Goal: Find specific page/section: Find specific page/section

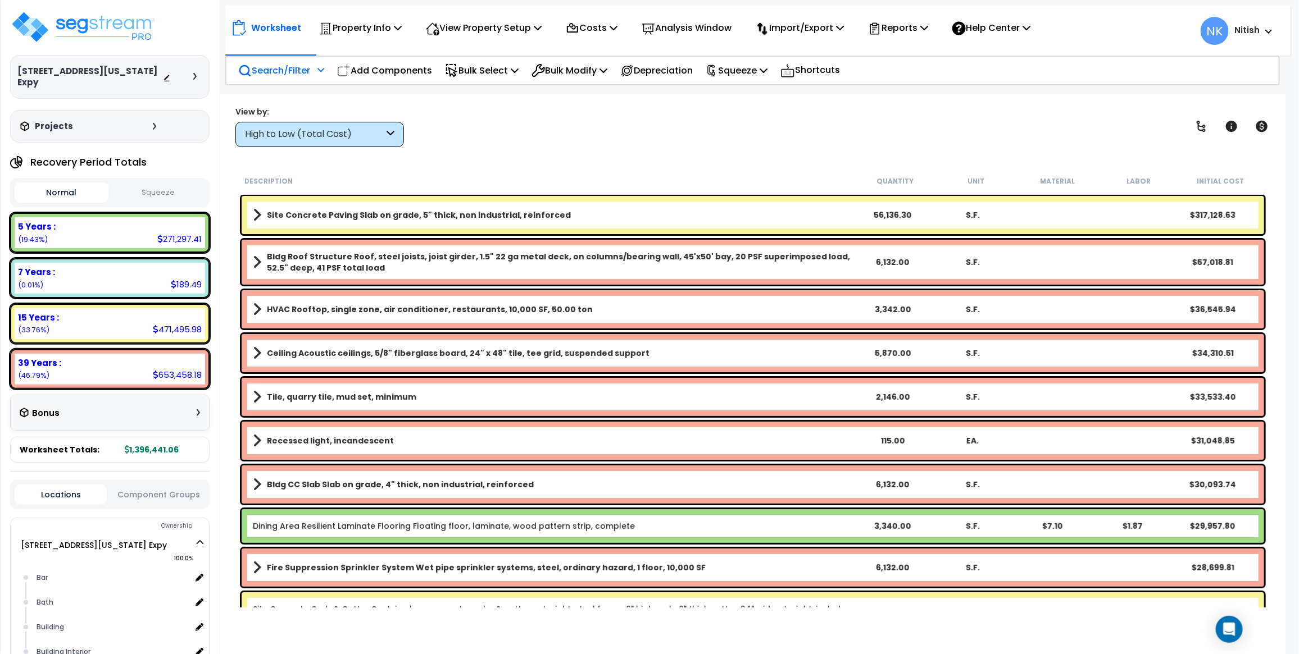
click at [279, 69] on p "Search/Filter" at bounding box center [274, 70] width 72 height 15
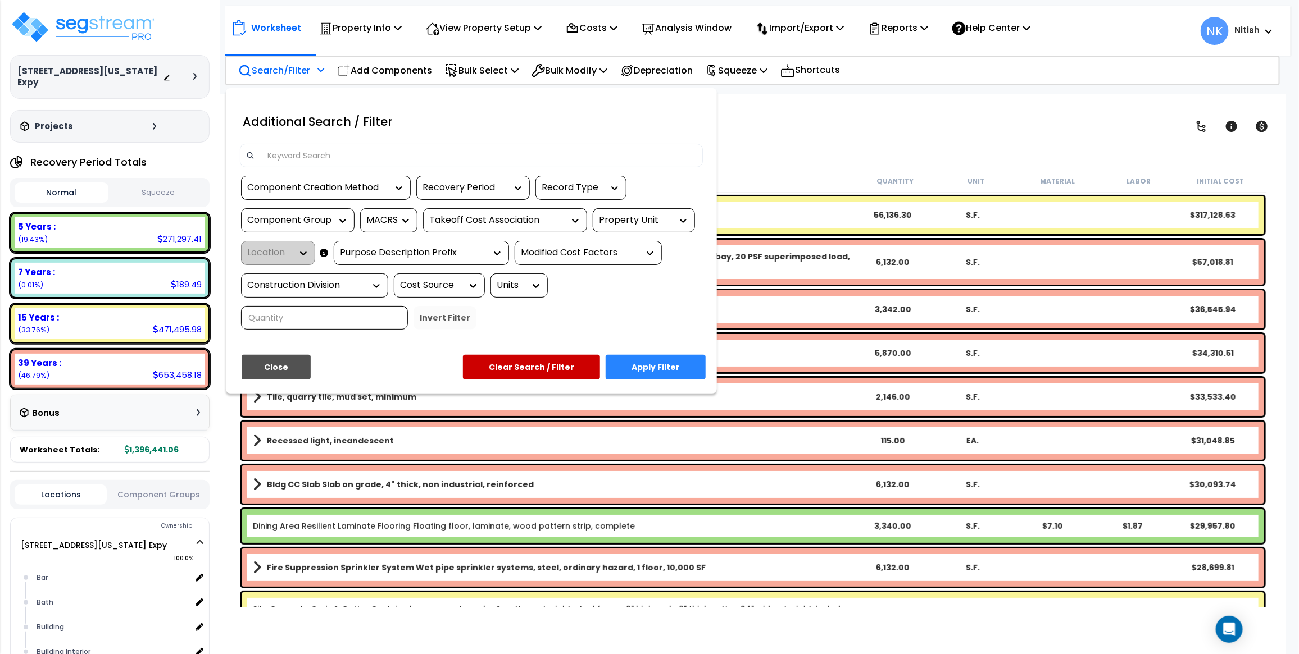
click at [306, 144] on div at bounding box center [471, 156] width 463 height 24
click at [303, 155] on input at bounding box center [479, 155] width 436 height 17
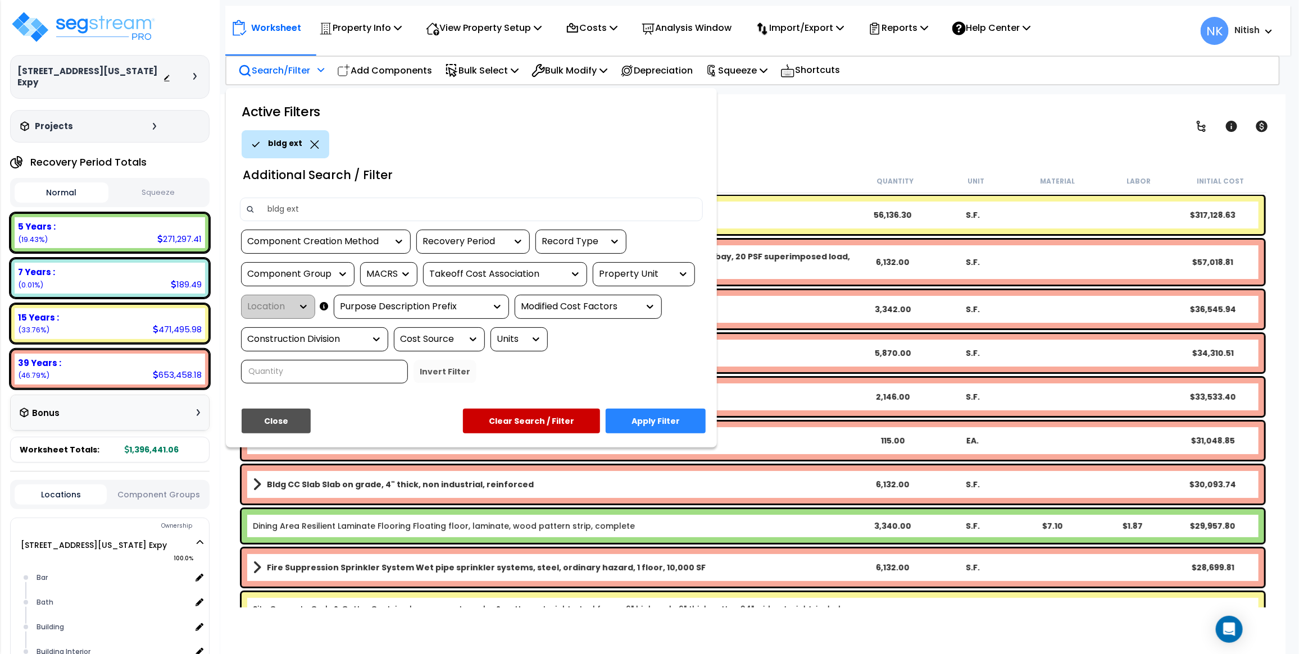
type input "bldg ext"
click at [634, 425] on button "Apply Filter" at bounding box center [655, 421] width 100 height 25
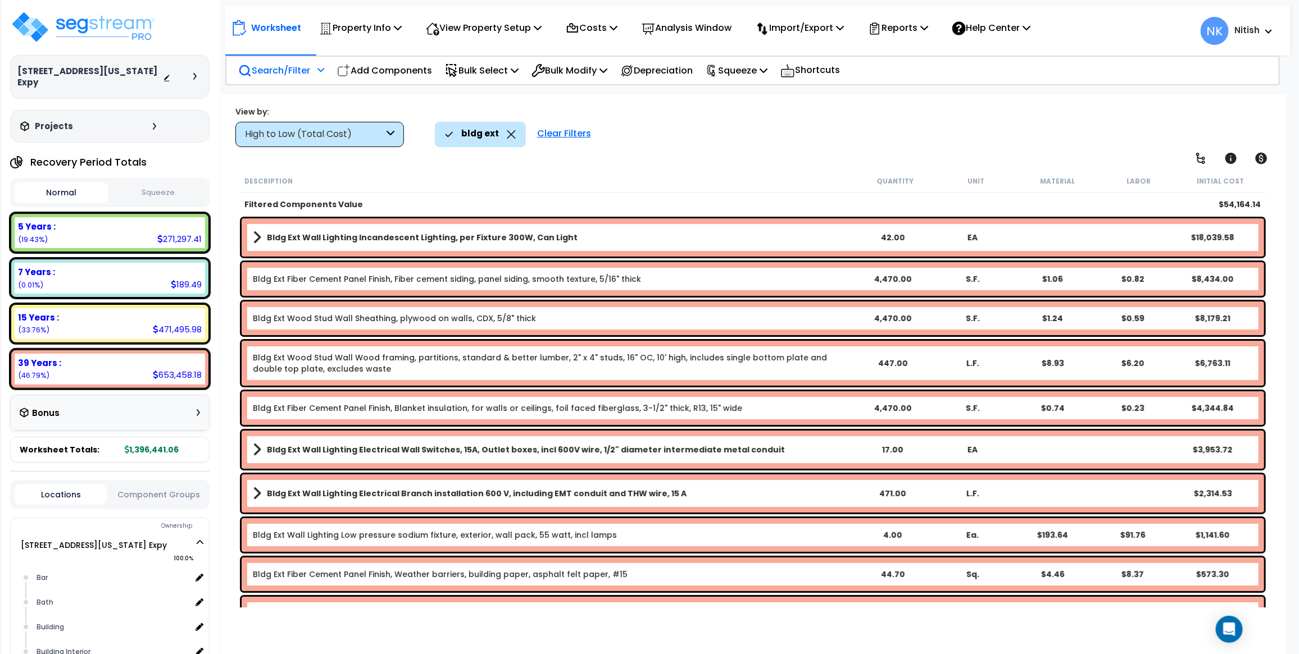
click at [510, 133] on icon at bounding box center [511, 134] width 9 height 8
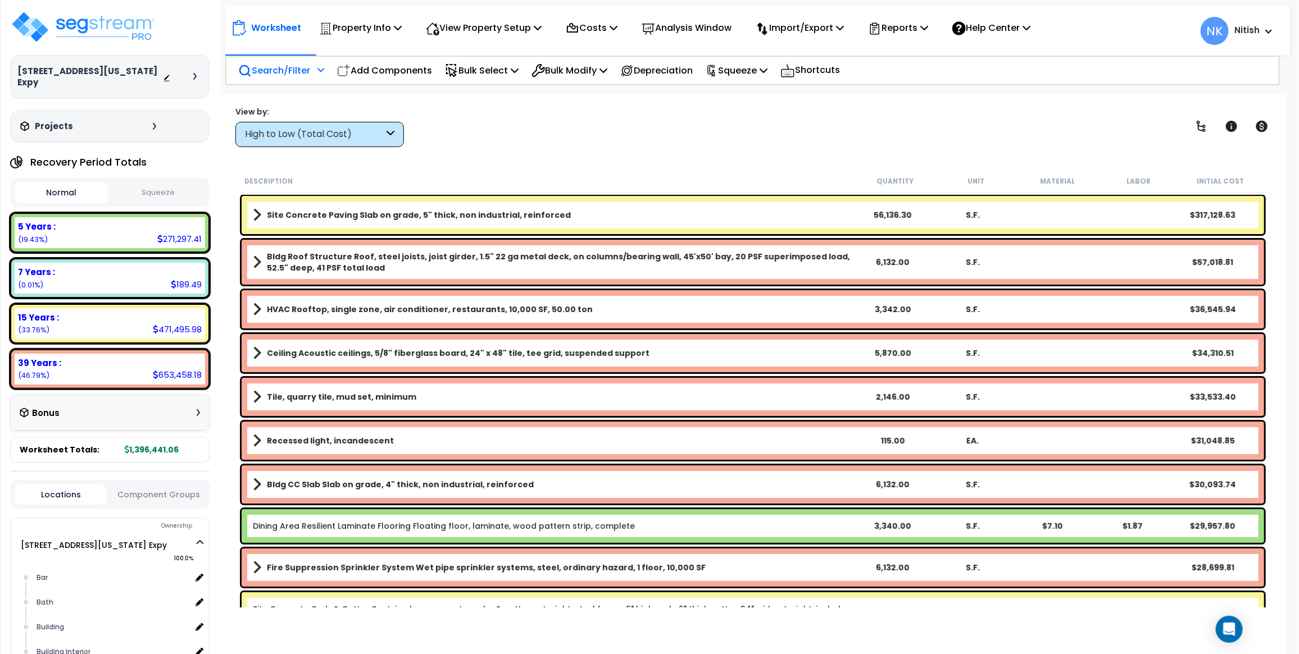
click at [276, 72] on p "Search/Filter" at bounding box center [274, 70] width 72 height 15
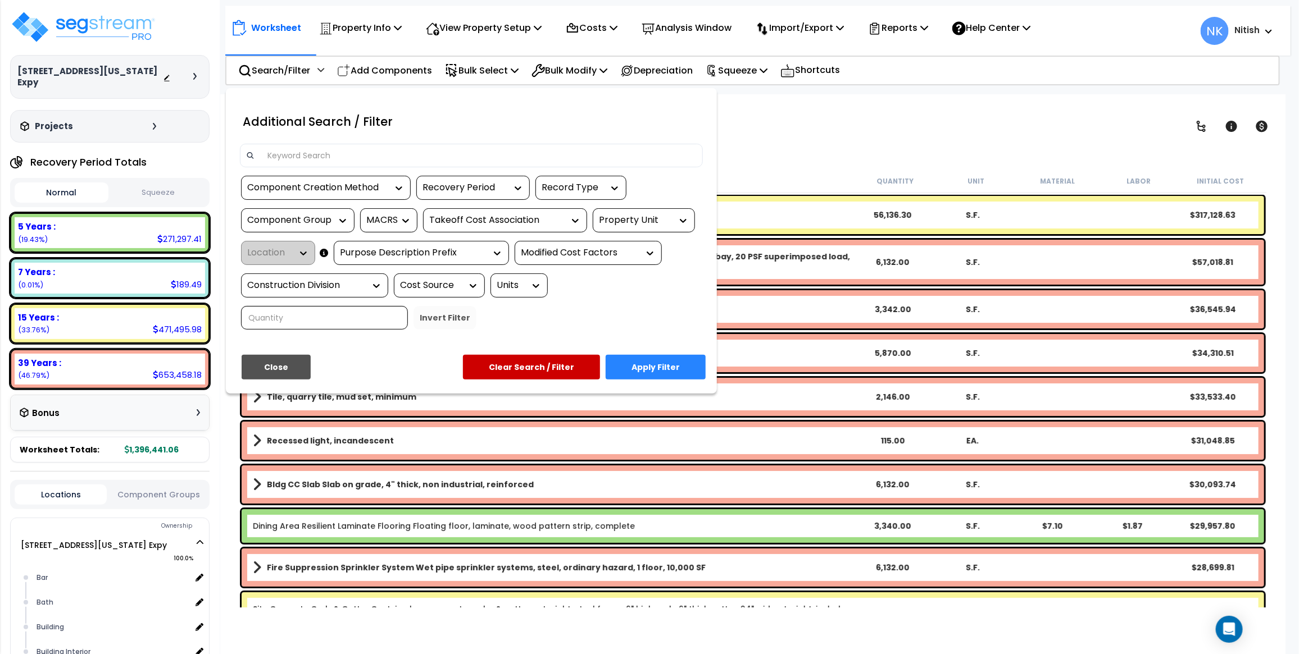
click at [393, 156] on input at bounding box center [479, 155] width 436 height 17
type input "d"
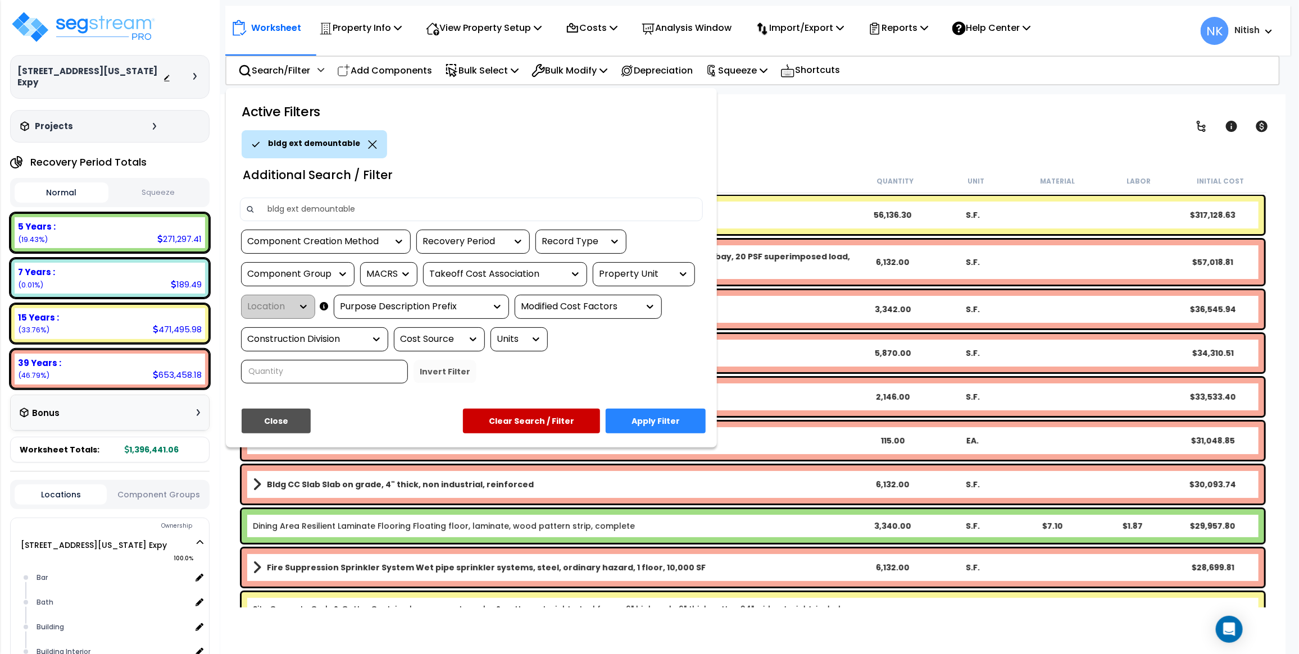
type input "bldg ext demountable"
click at [649, 416] on button "Apply Filter" at bounding box center [655, 421] width 100 height 25
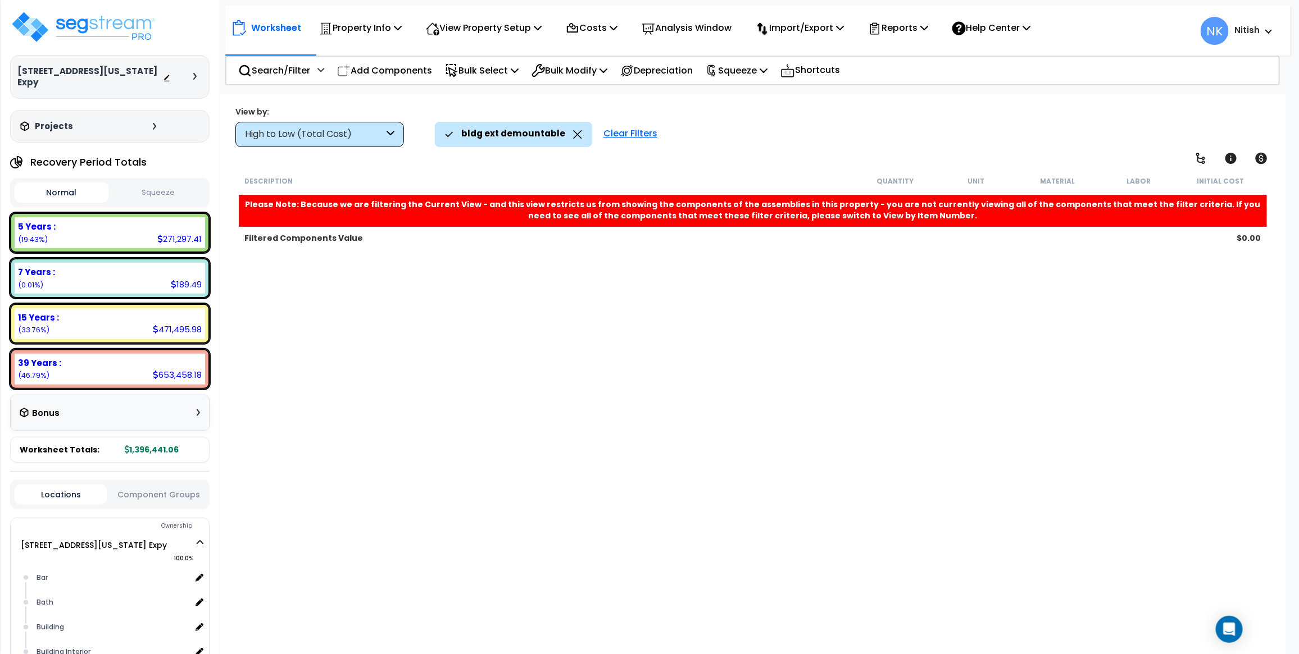
click at [575, 133] on icon at bounding box center [577, 134] width 9 height 8
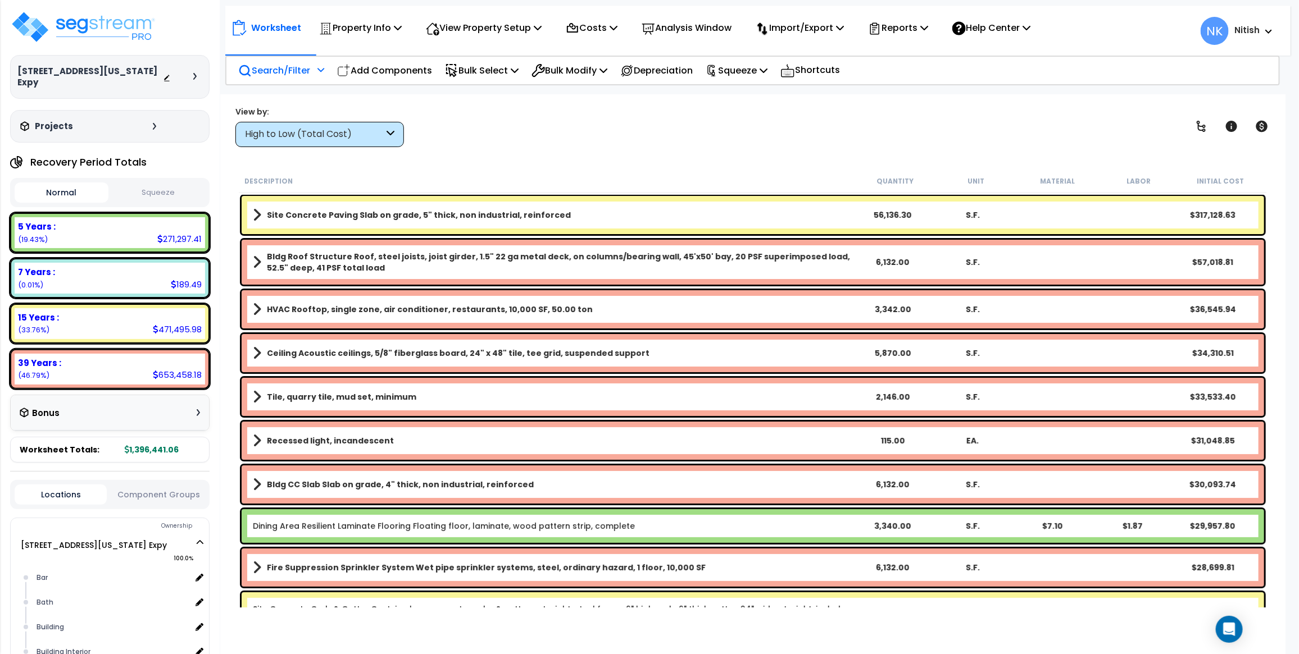
click at [285, 67] on p "Search/Filter" at bounding box center [274, 70] width 72 height 15
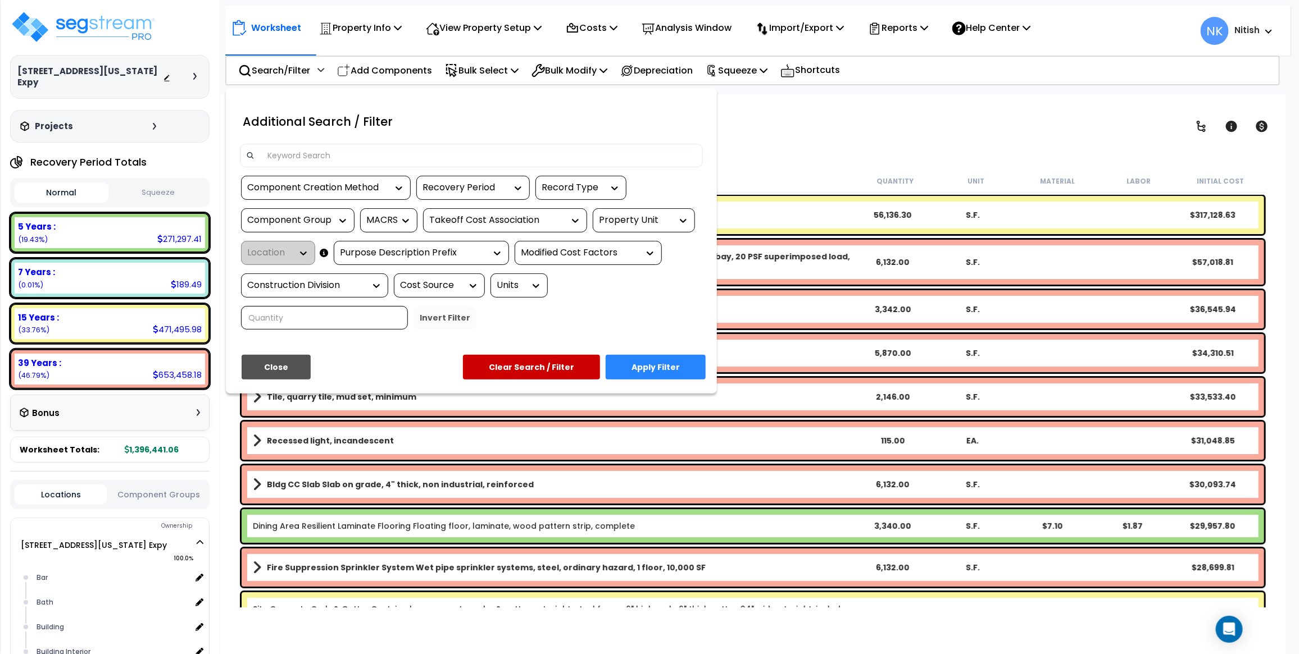
click at [340, 156] on input at bounding box center [479, 155] width 436 height 17
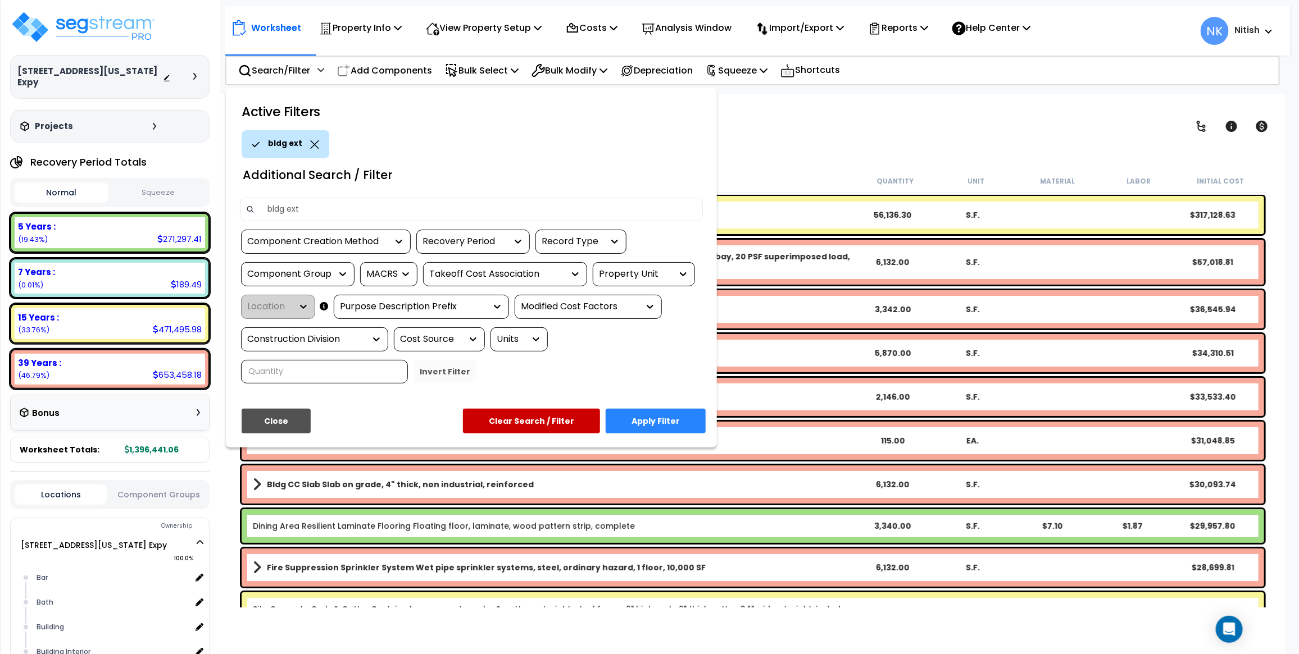
type input "bldg ext"
click at [675, 420] on button "Apply Filter" at bounding box center [655, 421] width 100 height 25
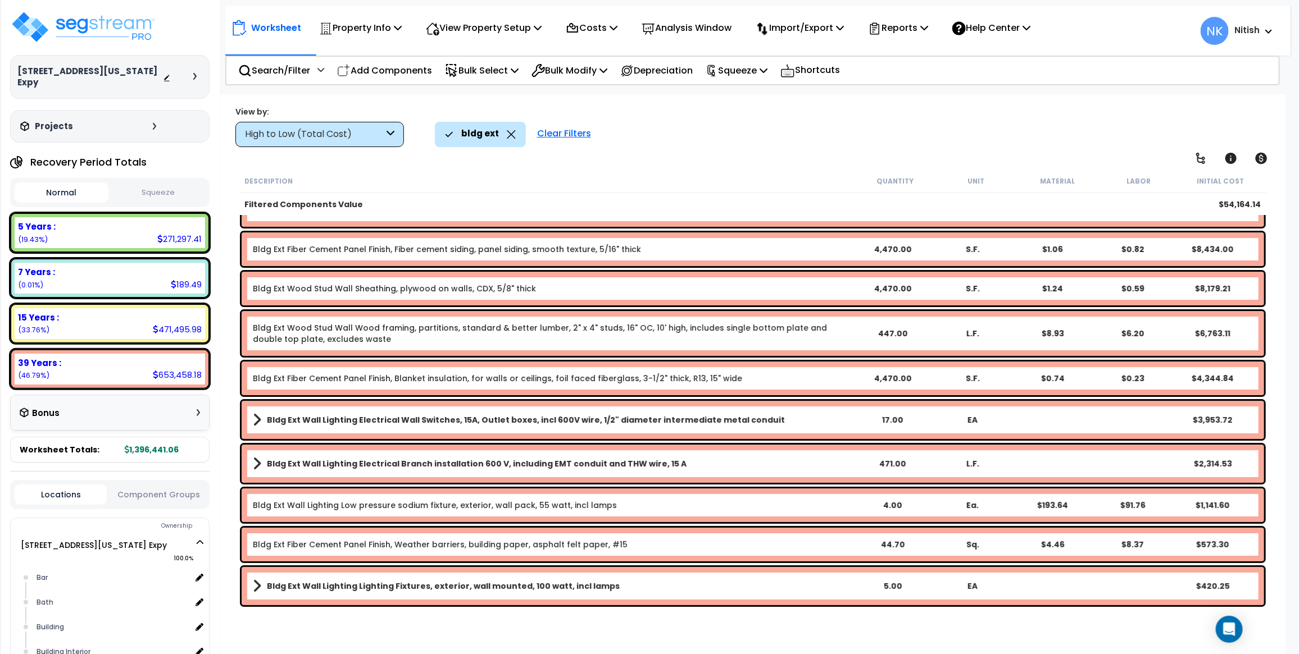
scroll to position [9, 0]
